Goal: Navigation & Orientation: Go to known website

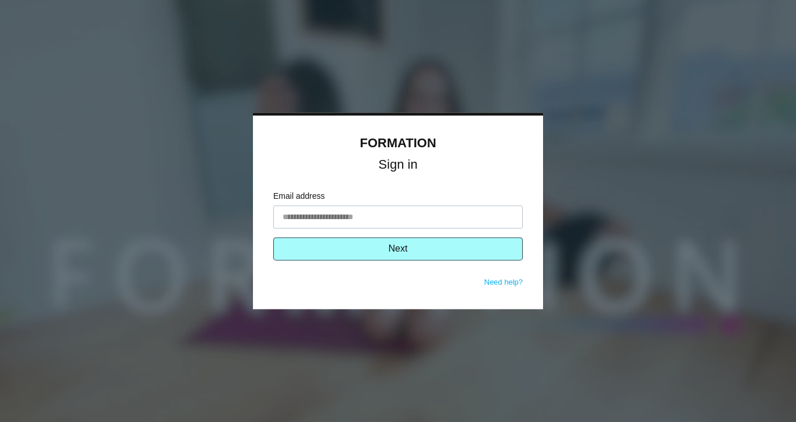
click at [328, 219] on input "Email address" at bounding box center [397, 217] width 249 height 23
type input "**********"
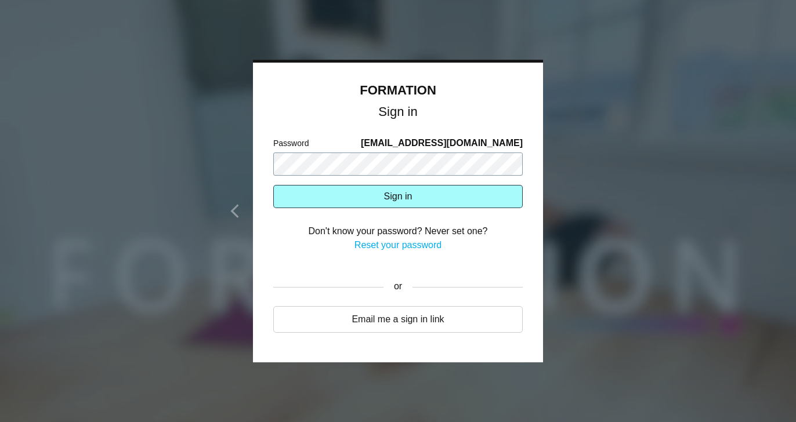
click at [273, 185] on button "Sign in" at bounding box center [397, 196] width 249 height 23
